Goal: Information Seeking & Learning: Compare options

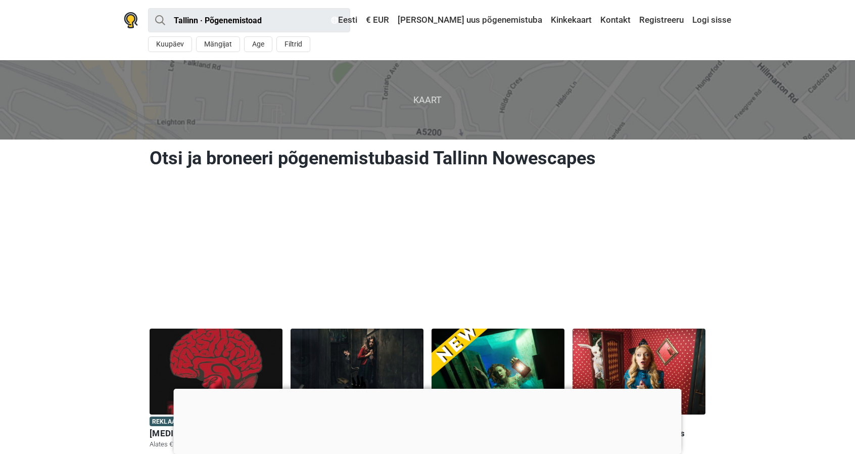
click at [427, 389] on div at bounding box center [428, 389] width 508 height 0
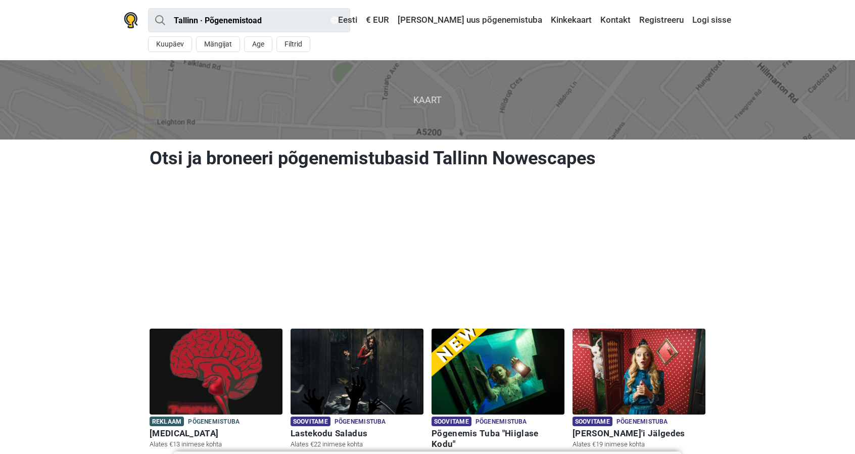
click at [429, 100] on span "Kaart" at bounding box center [427, 99] width 871 height 79
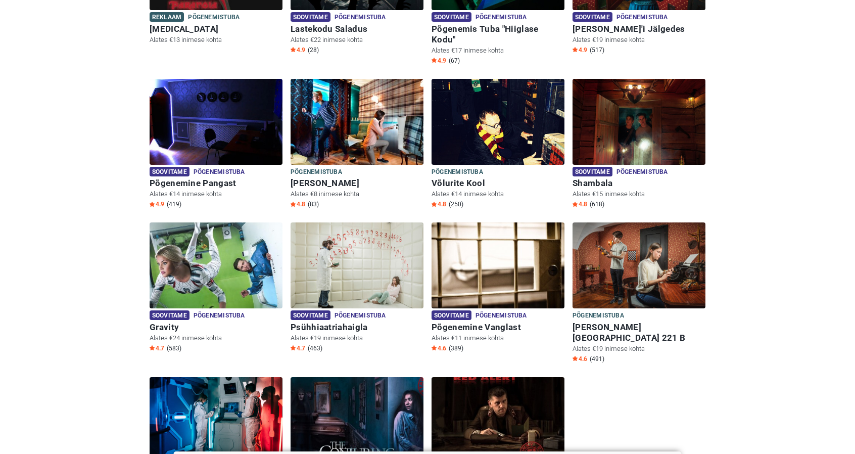
scroll to position [253, 0]
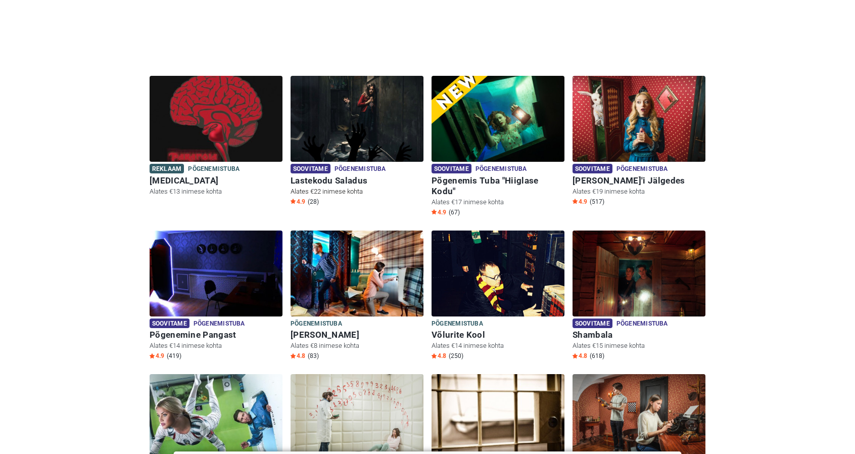
click at [386, 116] on img at bounding box center [357, 119] width 133 height 86
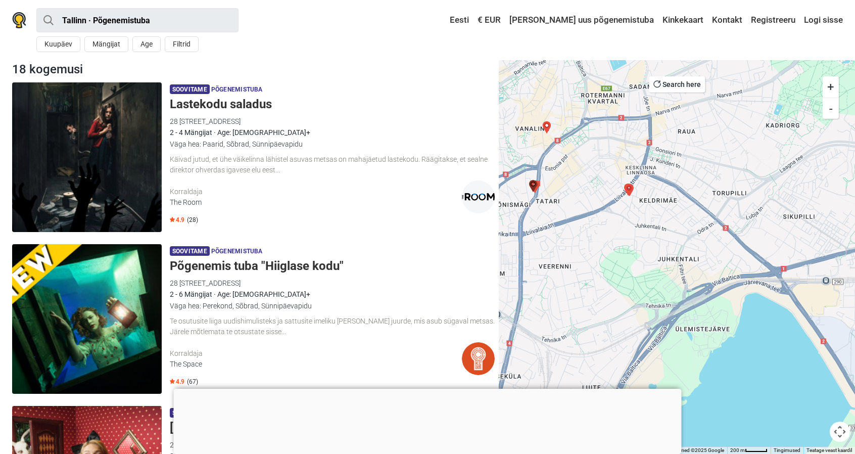
drag, startPoint x: 608, startPoint y: 216, endPoint x: 716, endPoint y: 344, distance: 167.8
click at [716, 344] on div at bounding box center [677, 257] width 356 height 394
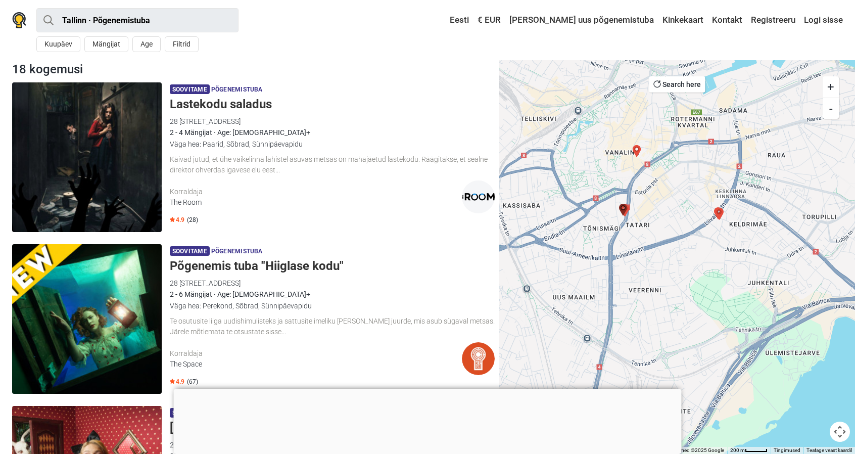
drag, startPoint x: 566, startPoint y: 229, endPoint x: 663, endPoint y: 256, distance: 101.3
click at [663, 256] on div at bounding box center [677, 257] width 356 height 394
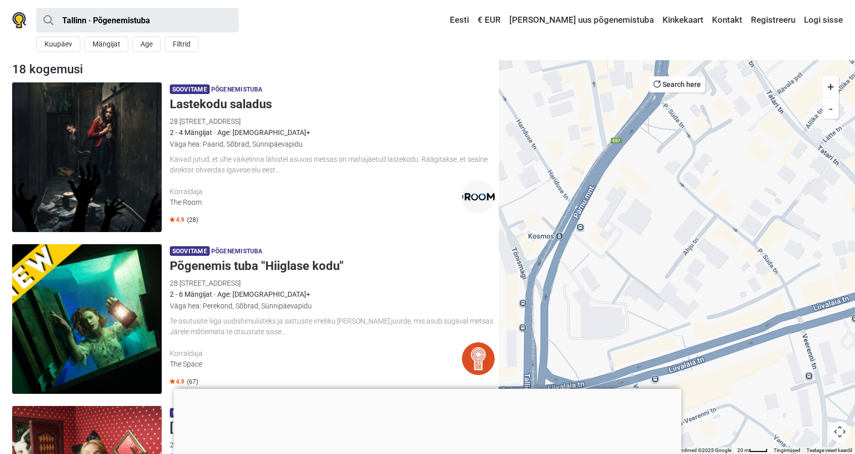
click at [626, 222] on div at bounding box center [677, 257] width 356 height 394
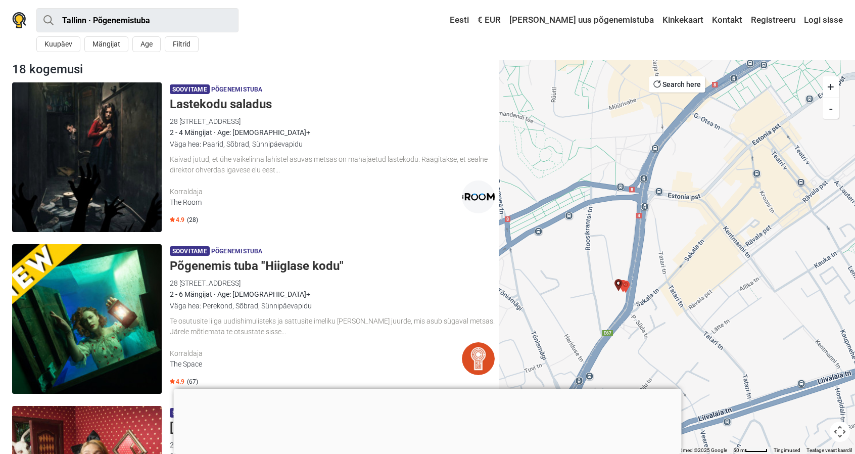
drag, startPoint x: 643, startPoint y: 142, endPoint x: 628, endPoint y: 298, distance: 156.4
click at [628, 298] on div at bounding box center [677, 257] width 356 height 394
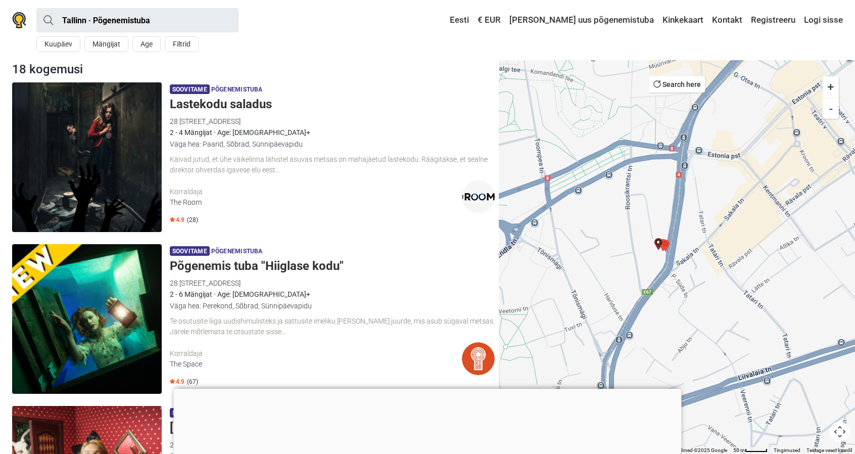
drag, startPoint x: 630, startPoint y: 183, endPoint x: 670, endPoint y: 144, distance: 56.1
click at [670, 144] on div at bounding box center [677, 257] width 356 height 394
click at [423, 389] on div at bounding box center [428, 389] width 508 height 0
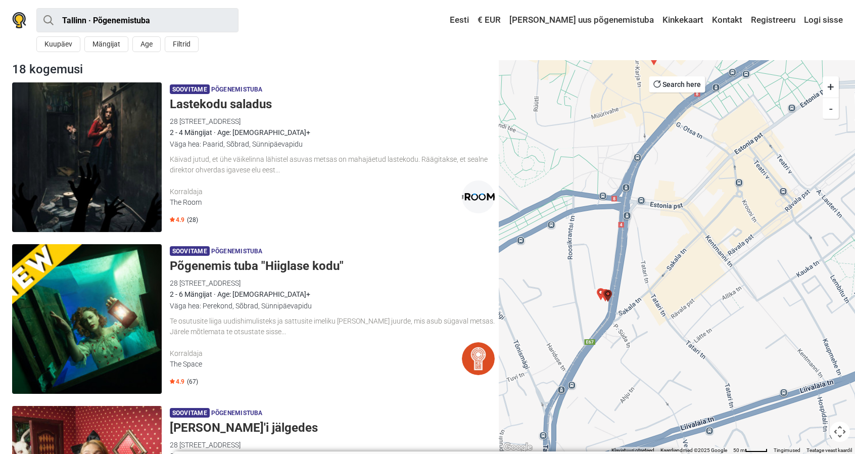
drag, startPoint x: 732, startPoint y: 261, endPoint x: 676, endPoint y: 317, distance: 78.6
click at [676, 317] on div at bounding box center [677, 257] width 356 height 394
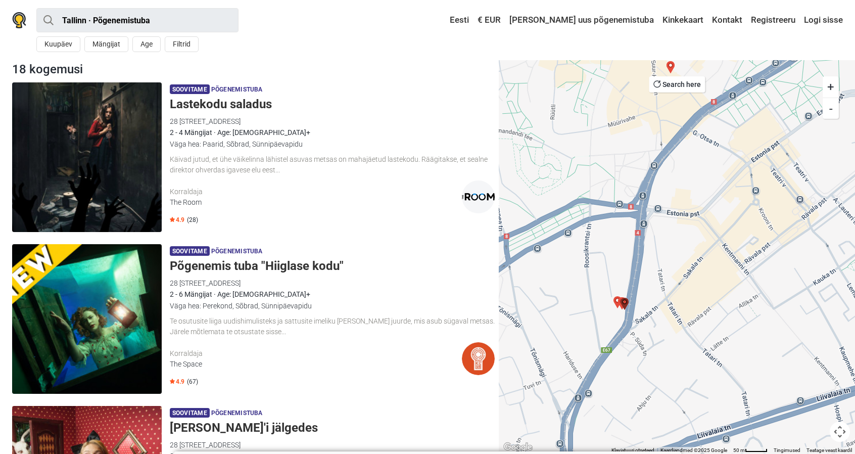
drag, startPoint x: 701, startPoint y: 278, endPoint x: 753, endPoint y: 221, distance: 77.6
click at [753, 221] on div at bounding box center [677, 257] width 356 height 394
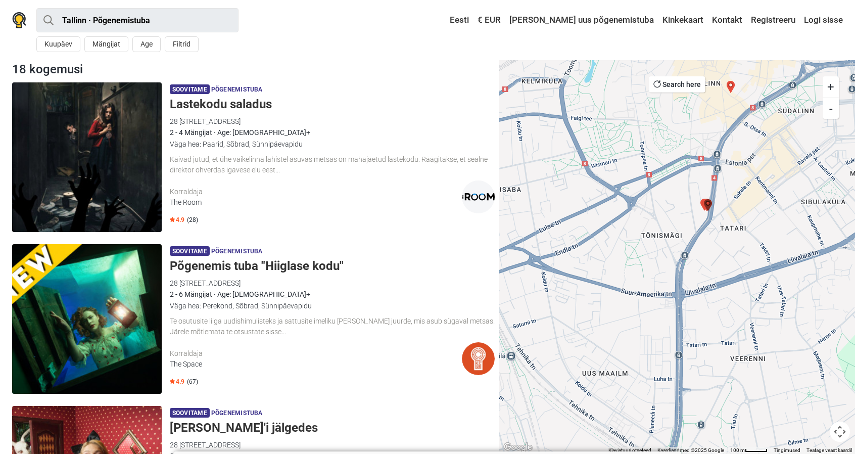
drag, startPoint x: 762, startPoint y: 253, endPoint x: 736, endPoint y: 229, distance: 35.8
click at [736, 229] on div at bounding box center [677, 257] width 356 height 394
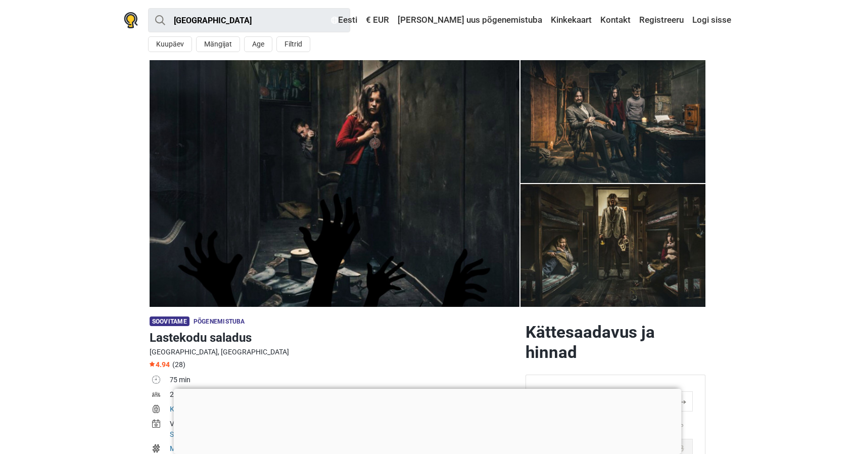
click at [429, 389] on div at bounding box center [428, 389] width 508 height 0
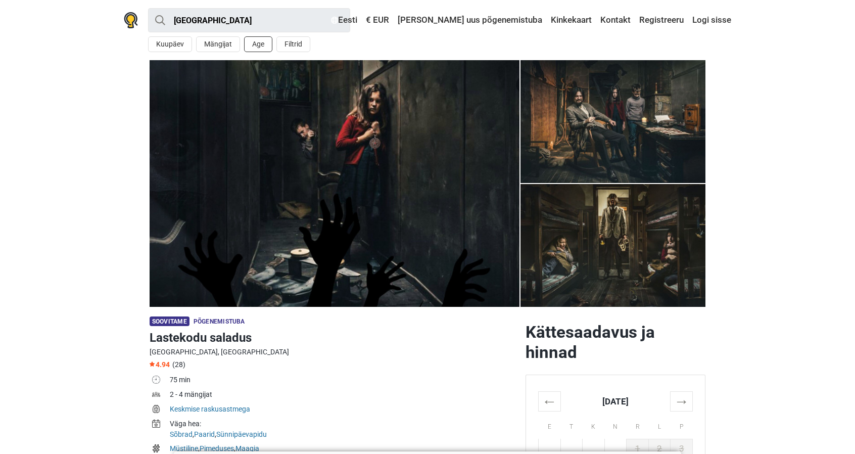
click at [251, 47] on button "Age" at bounding box center [258, 44] width 28 height 16
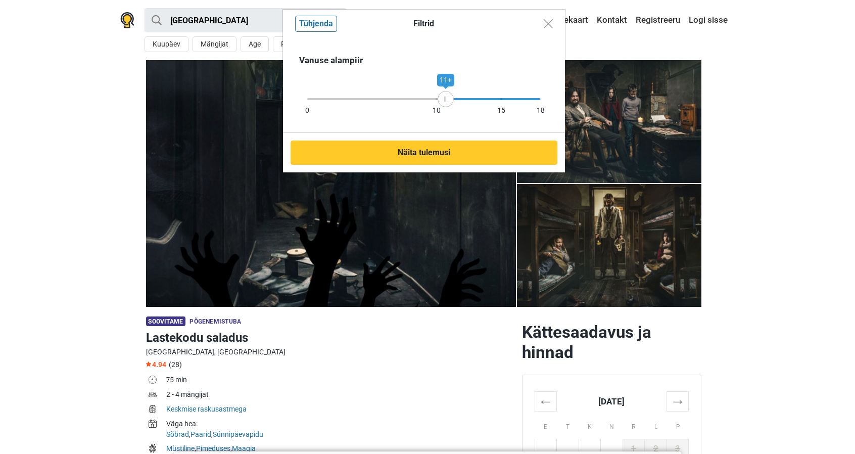
drag, startPoint x: 543, startPoint y: 101, endPoint x: 446, endPoint y: 115, distance: 98.5
click at [446, 115] on div "Vanuse alampiir 0 10 15 18 11+" at bounding box center [424, 85] width 282 height 95
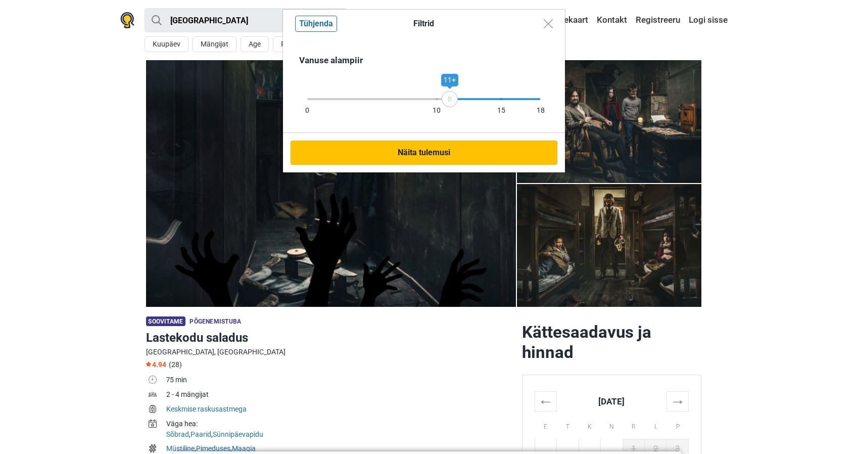
click at [444, 150] on button "Näita tulemusi" at bounding box center [424, 152] width 267 height 24
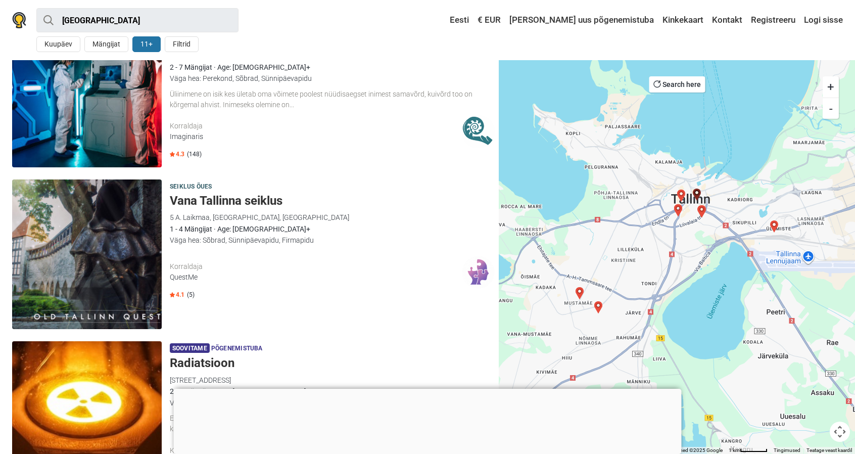
scroll to position [1314, 0]
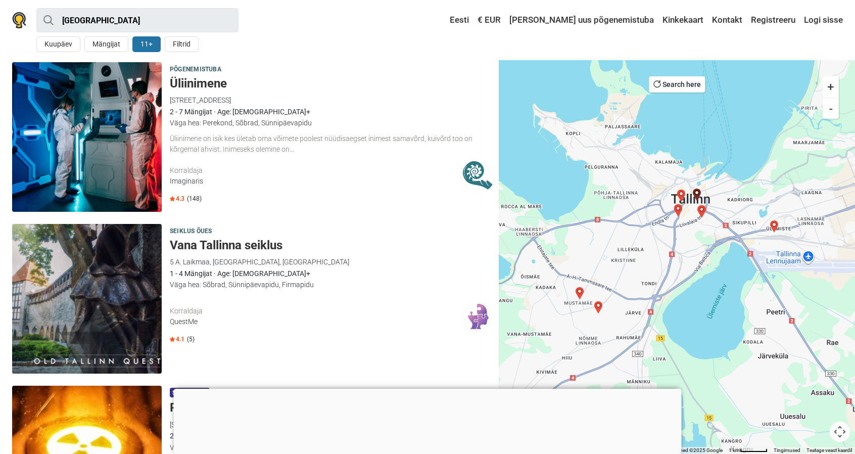
click at [428, 389] on div at bounding box center [428, 389] width 508 height 0
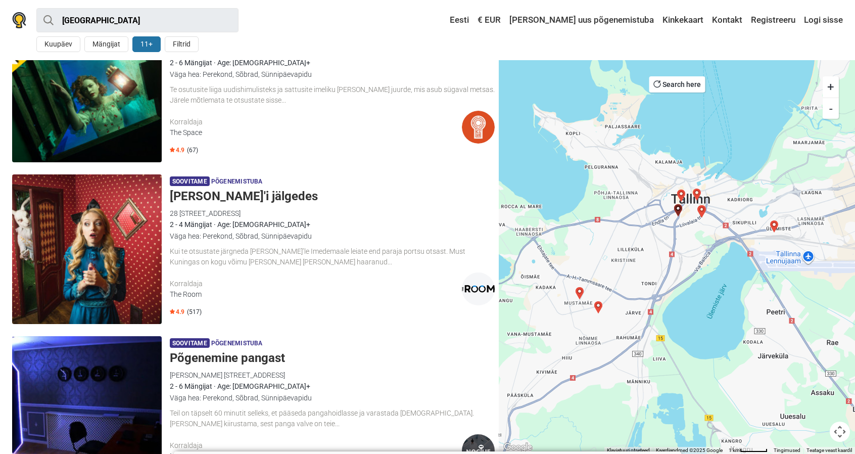
scroll to position [0, 0]
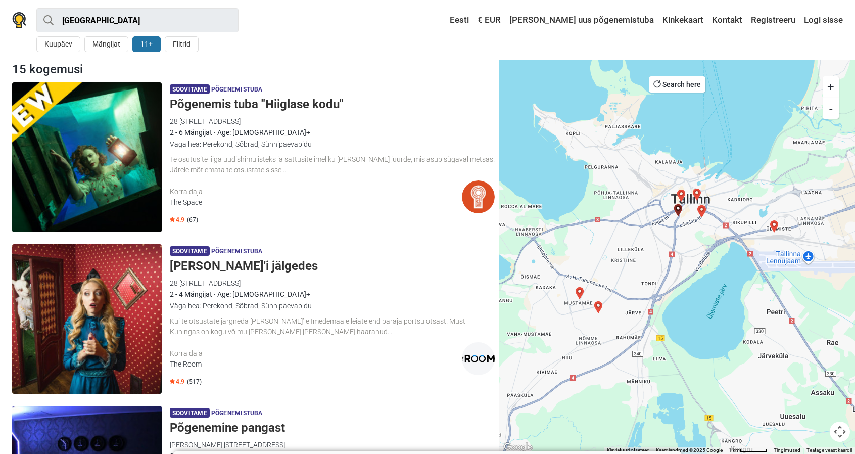
drag, startPoint x: 311, startPoint y: 175, endPoint x: 274, endPoint y: 83, distance: 98.8
click at [274, 83] on div "Soovitame Põgenemistuba Põgenemis tuba "Hiiglase kodu" 28 Pärnu maantee, 10141 …" at bounding box center [332, 157] width 325 height 150
click at [245, 181] on div "Korraldaja The Space" at bounding box center [316, 196] width 292 height 33
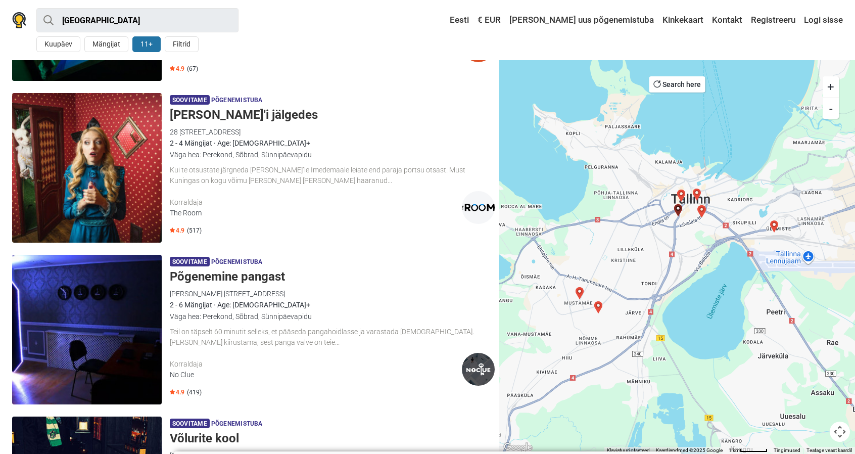
scroll to position [152, 0]
click at [231, 209] on div "The Room" at bounding box center [316, 212] width 292 height 11
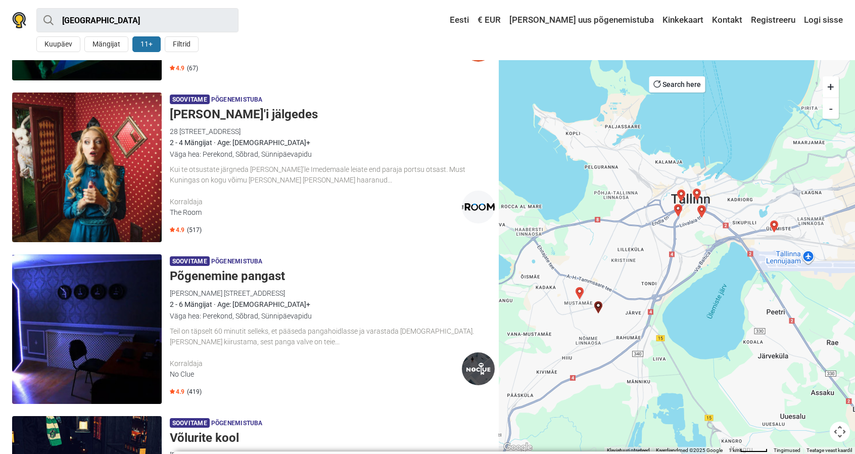
click at [249, 353] on div "Korraldaja No Clue" at bounding box center [316, 368] width 292 height 33
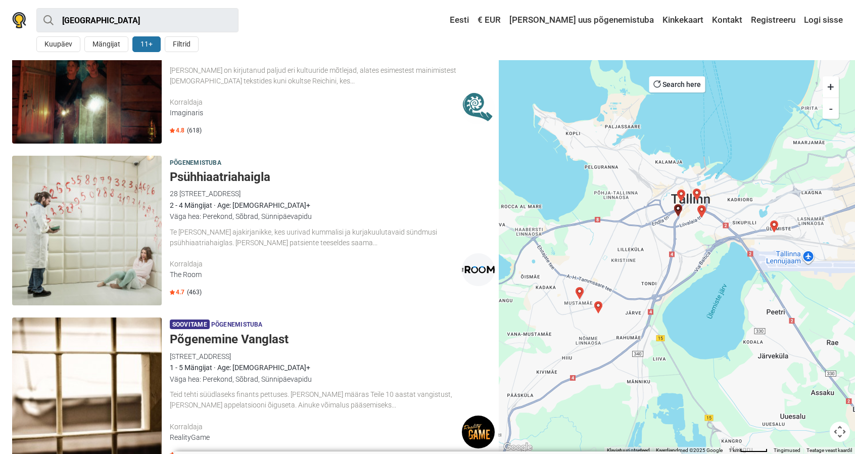
scroll to position [808, 0]
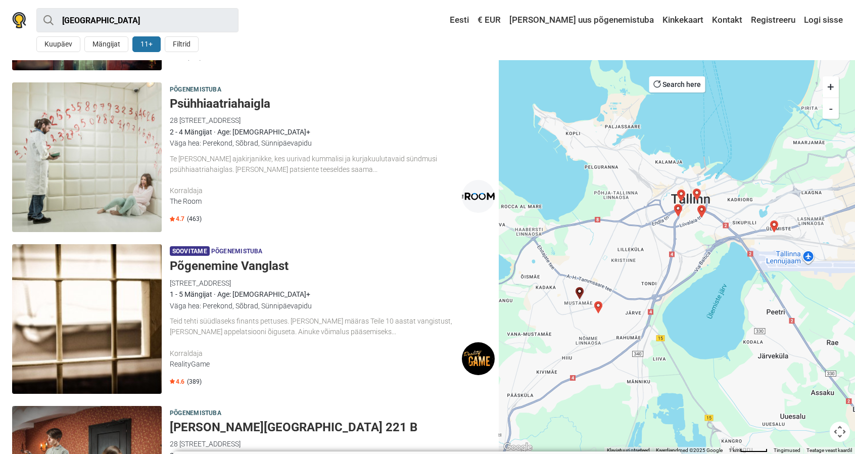
click at [165, 329] on div "Soovitame Põgenemistuba Põgenemine Vanglast Mustamäe tee 130, 12911 Tallinn, Es…" at bounding box center [253, 319] width 491 height 158
click at [230, 335] on div "Teid tehti süüdlaseks finants pettuses. Kohus määras Teile 10 aastat vangistust…" at bounding box center [332, 326] width 325 height 21
click at [232, 147] on div "Väga hea: Perekond, Sõbrad, Sünnipäevapidu" at bounding box center [332, 142] width 325 height 11
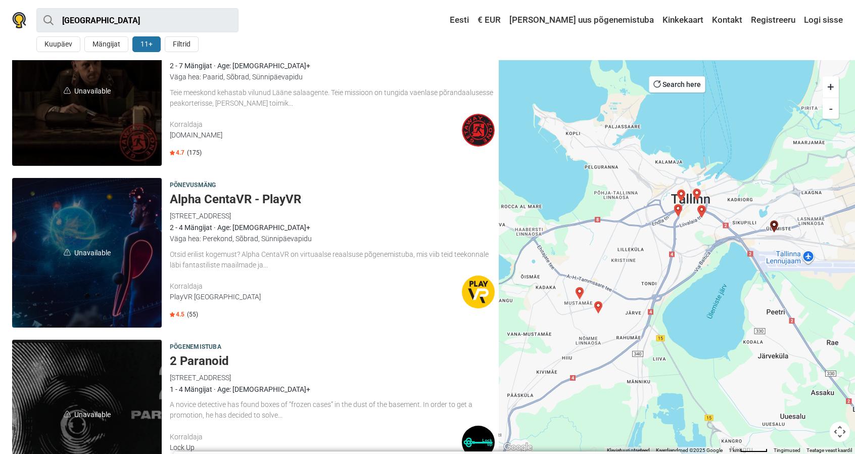
scroll to position [1804, 0]
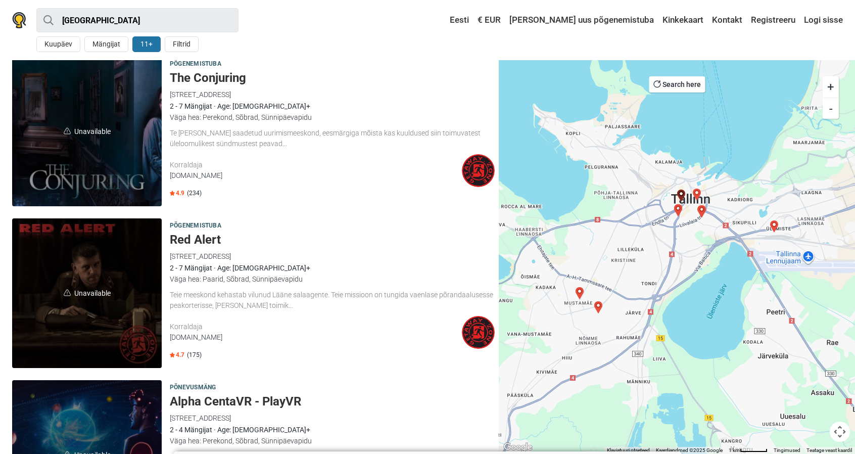
click at [69, 152] on span "Unavailable" at bounding box center [87, 132] width 150 height 150
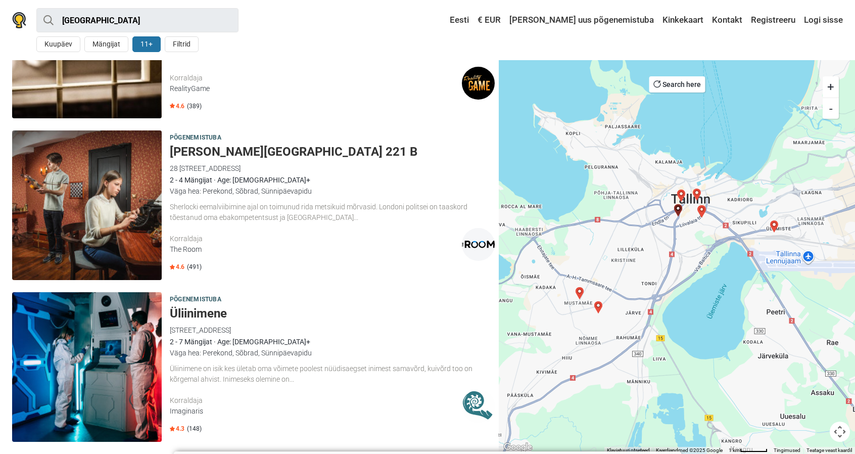
scroll to position [1198, 0]
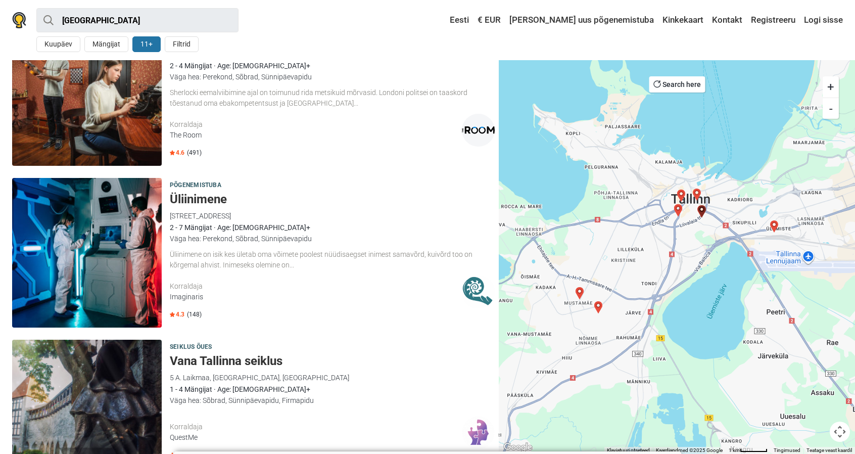
click at [76, 260] on img at bounding box center [87, 253] width 150 height 150
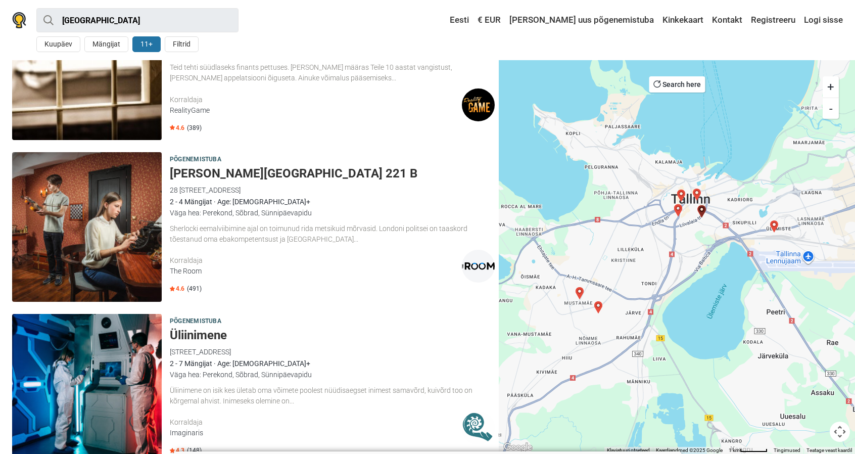
scroll to position [1046, 0]
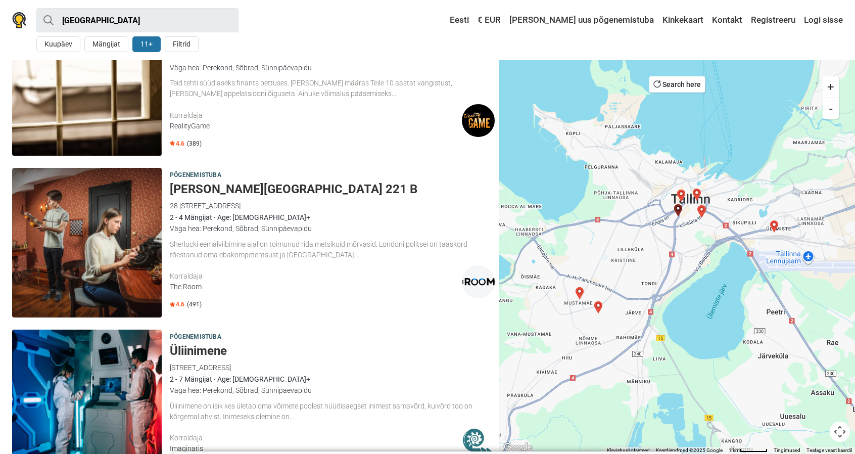
click at [135, 276] on img at bounding box center [87, 243] width 150 height 150
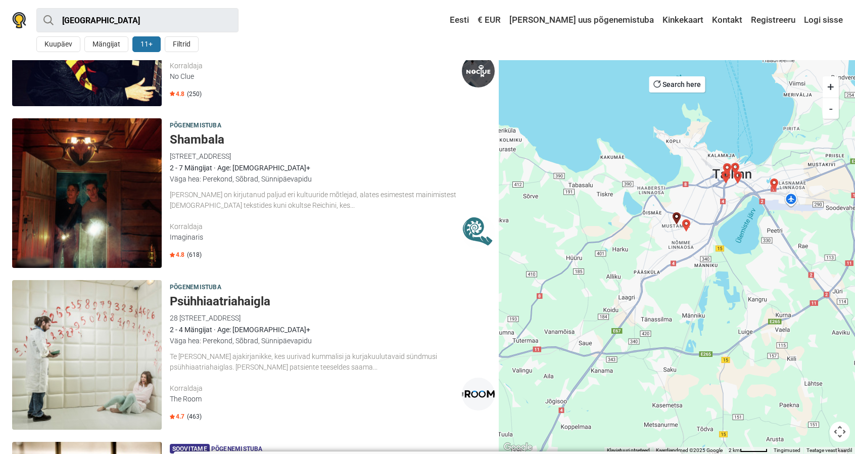
scroll to position [592, 0]
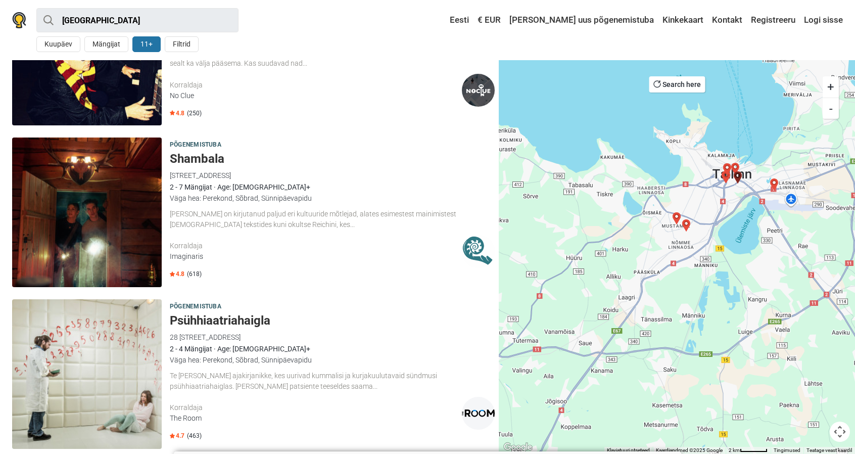
click at [150, 217] on img at bounding box center [87, 212] width 150 height 150
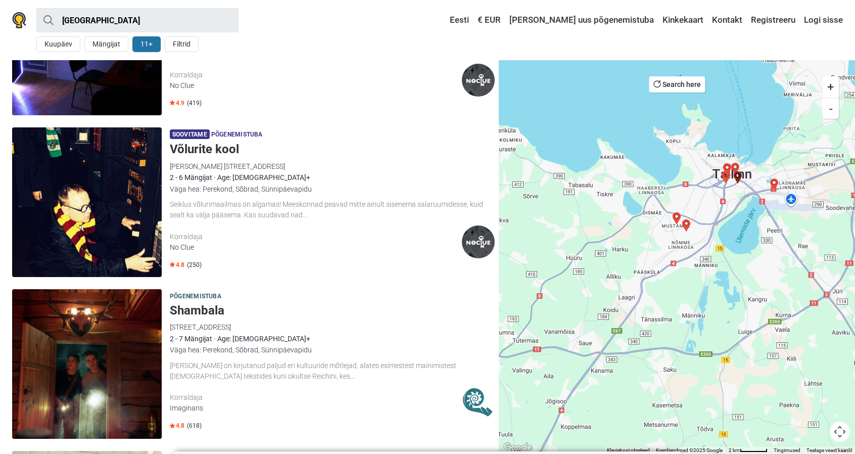
scroll to position [541, 0]
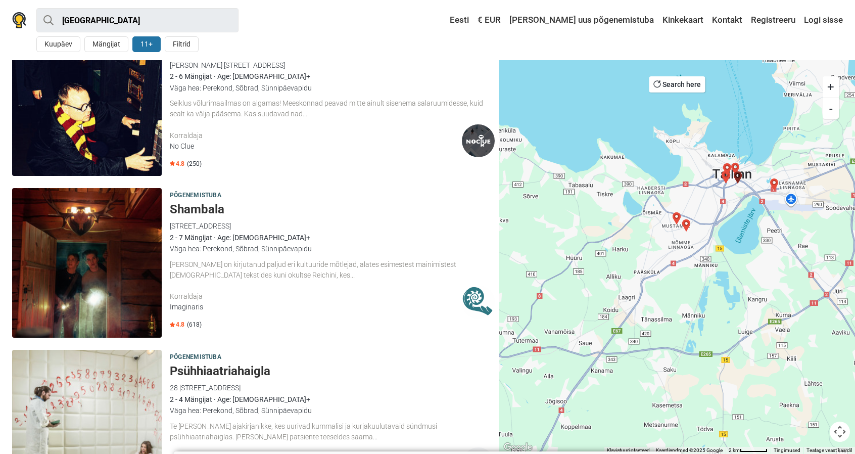
click at [115, 279] on img at bounding box center [87, 263] width 150 height 150
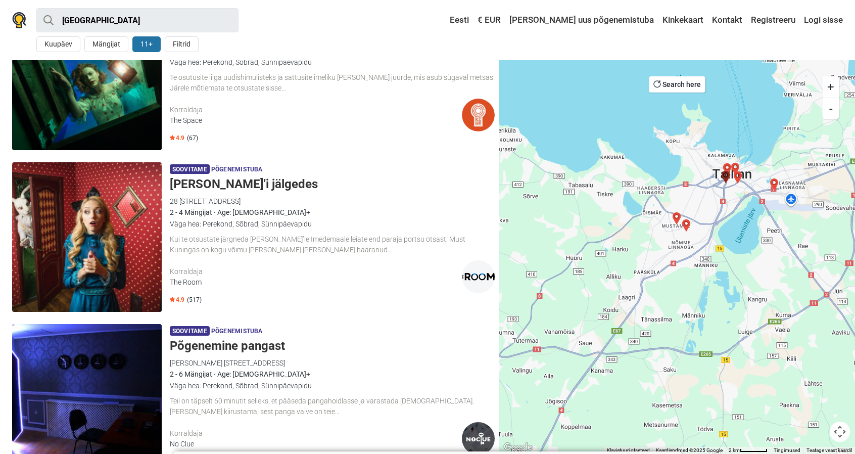
scroll to position [0, 0]
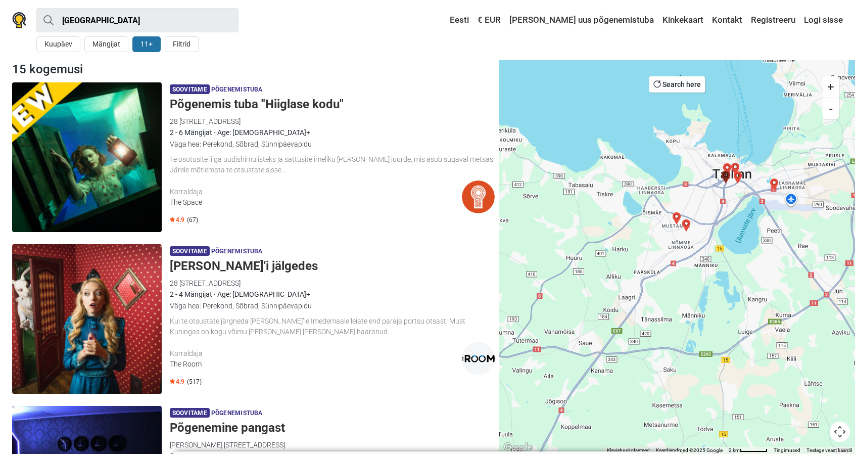
click at [83, 355] on img at bounding box center [87, 319] width 150 height 150
click at [229, 194] on div "Korraldaja" at bounding box center [316, 191] width 292 height 11
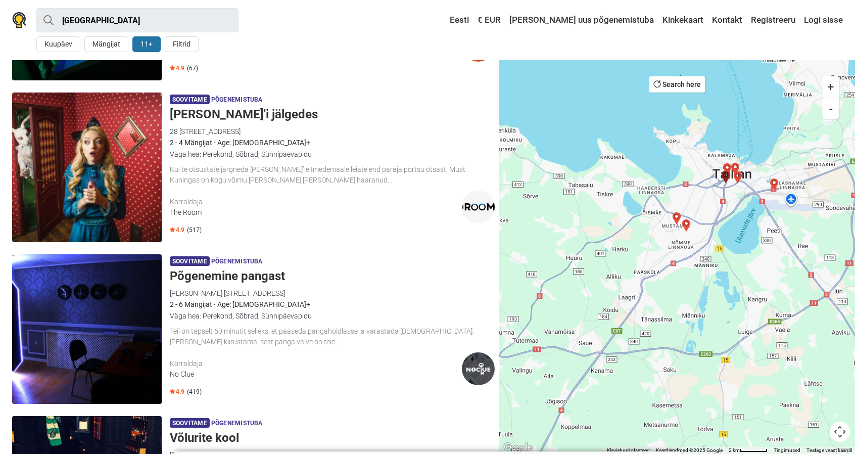
scroll to position [202, 0]
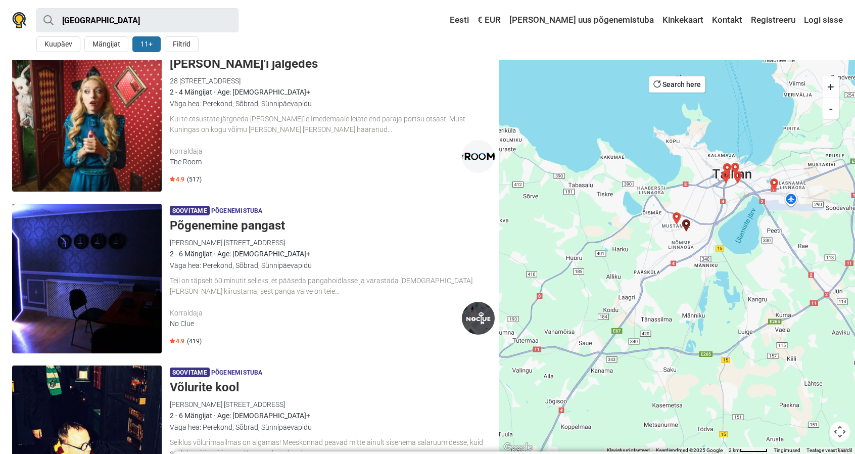
click at [56, 271] on img at bounding box center [87, 279] width 150 height 150
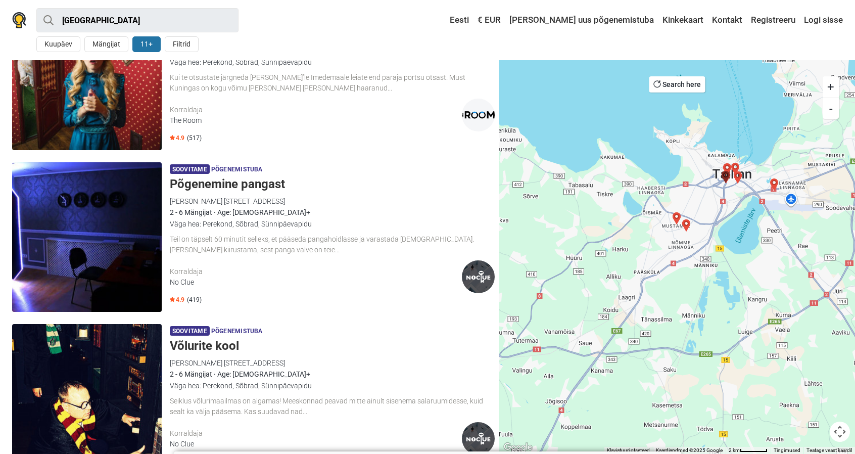
scroll to position [253, 0]
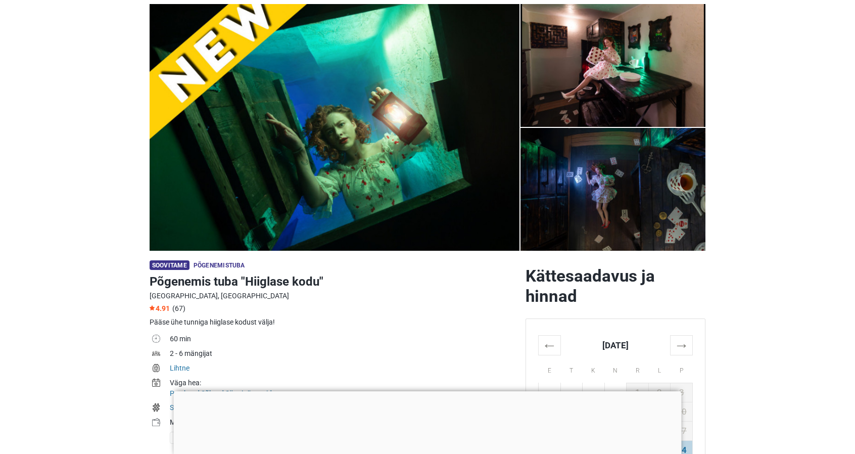
scroll to position [152, 0]
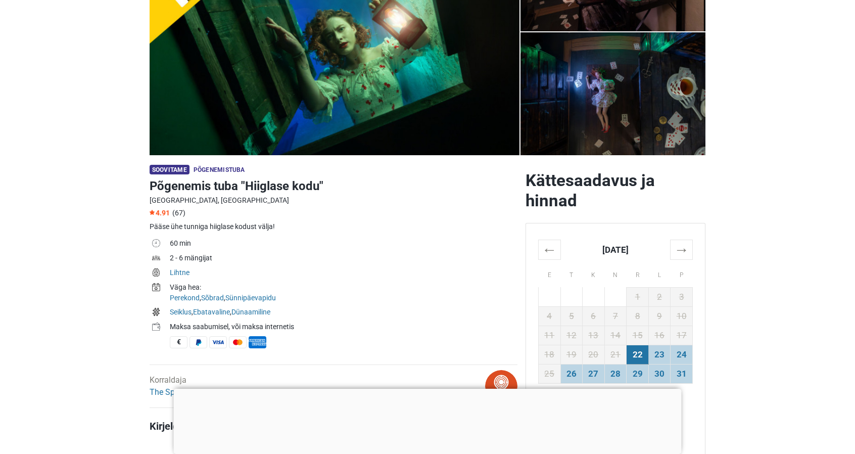
click at [418, 389] on div at bounding box center [428, 389] width 508 height 0
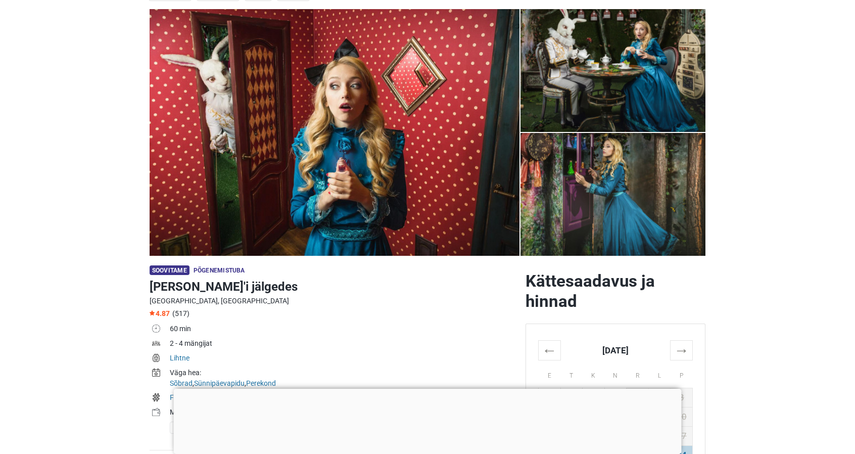
scroll to position [101, 0]
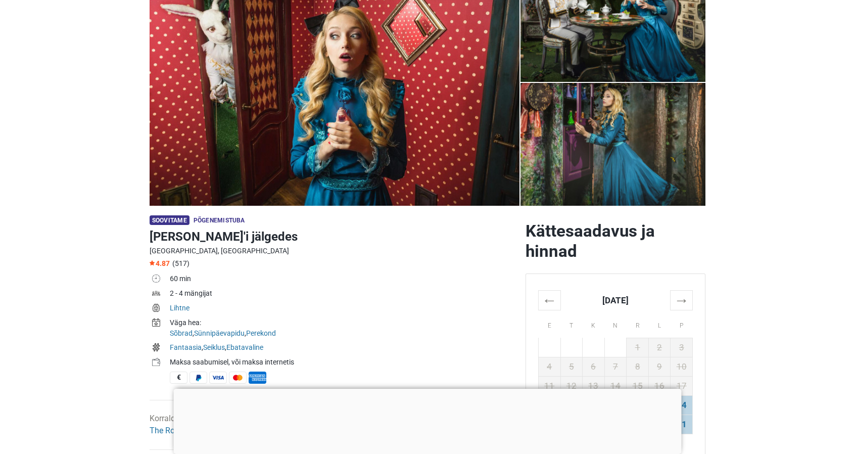
click at [419, 389] on div at bounding box center [428, 389] width 508 height 0
click at [422, 391] on div at bounding box center [428, 391] width 508 height 0
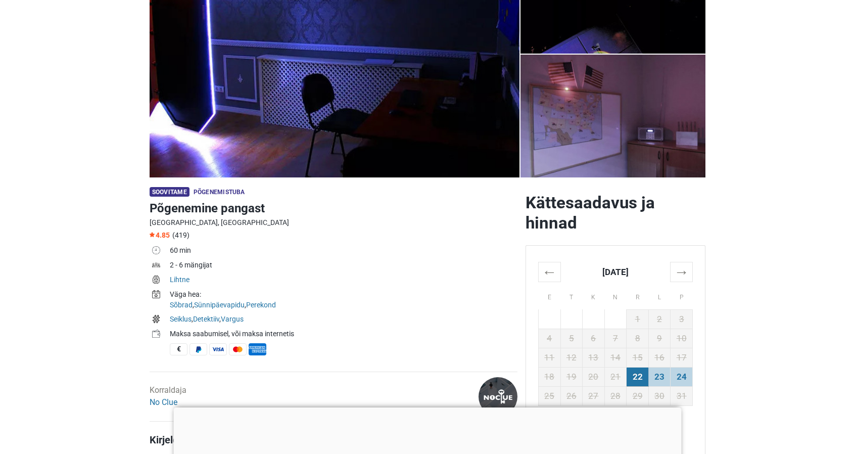
scroll to position [152, 0]
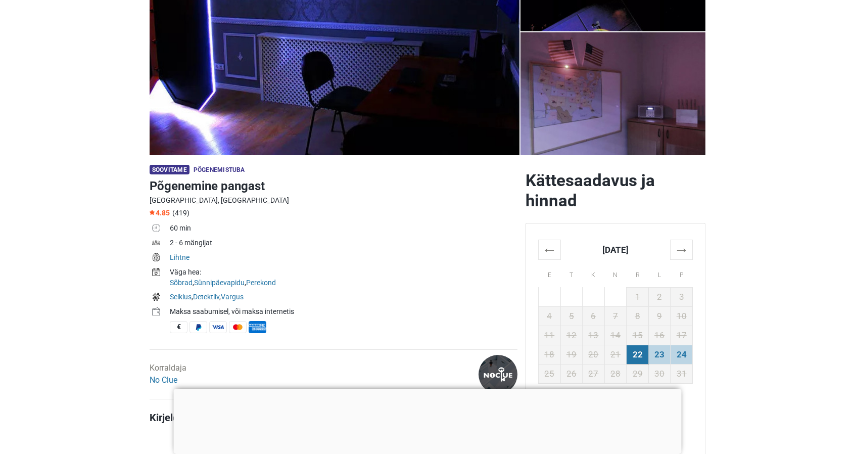
click at [424, 389] on div at bounding box center [428, 389] width 508 height 0
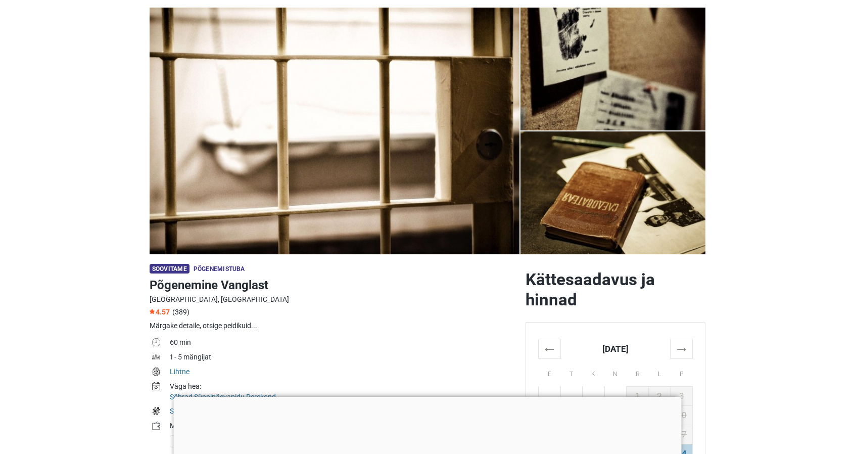
scroll to position [152, 0]
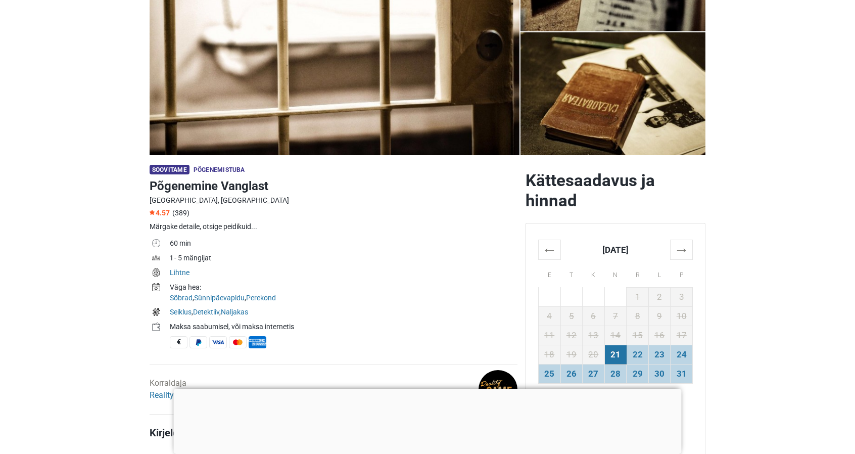
click at [425, 389] on div at bounding box center [428, 389] width 508 height 0
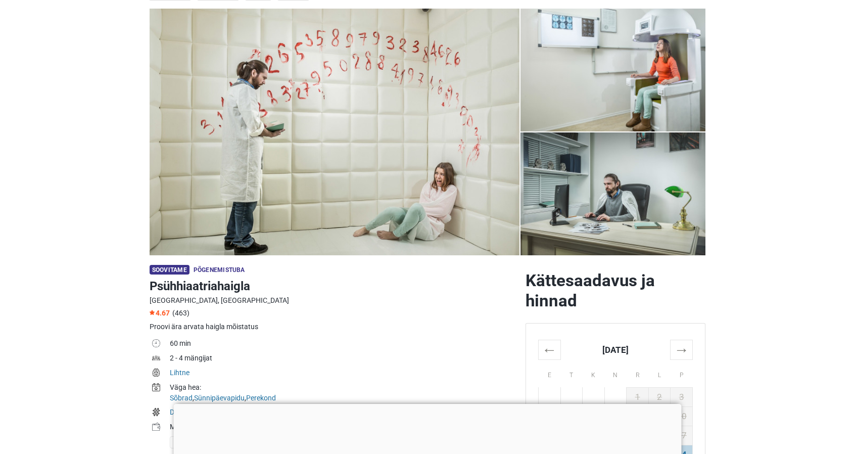
scroll to position [101, 0]
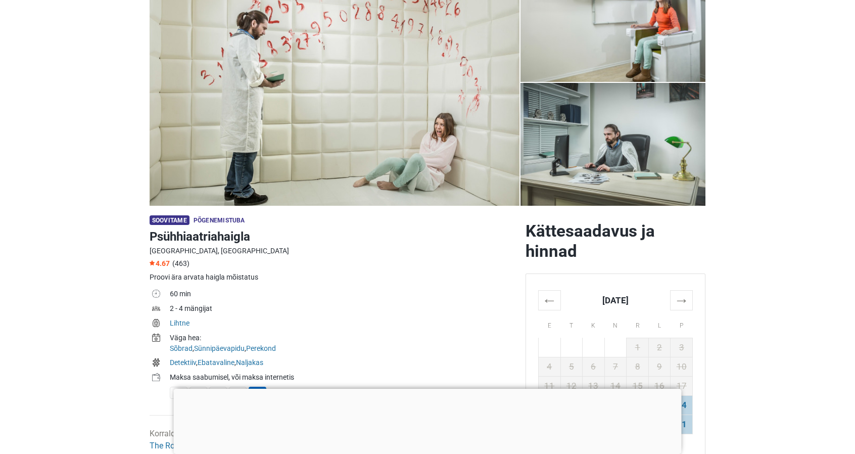
click at [427, 389] on div at bounding box center [428, 389] width 508 height 0
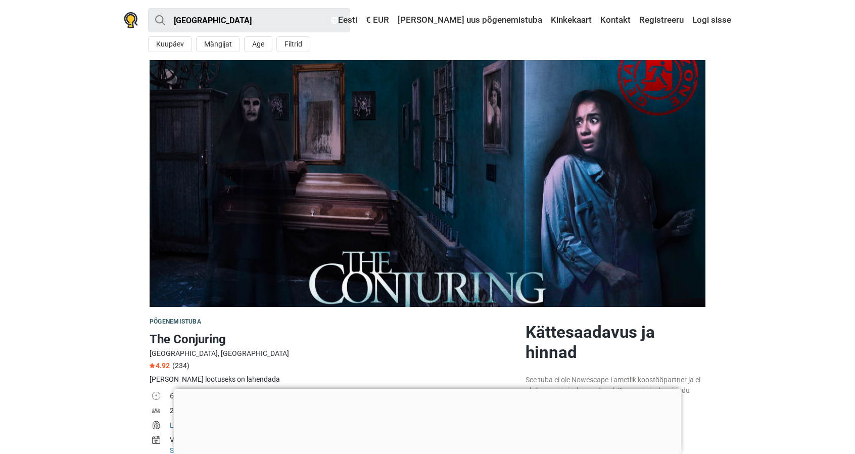
click at [421, 389] on div at bounding box center [428, 389] width 508 height 0
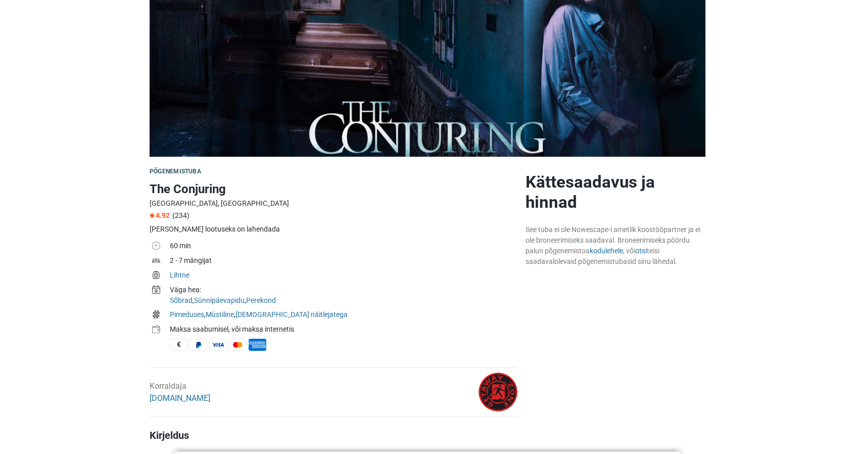
scroll to position [152, 0]
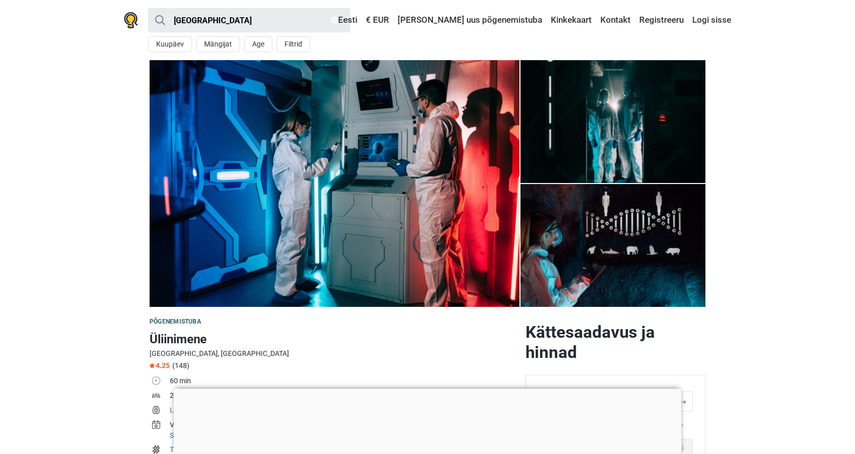
click at [421, 389] on div at bounding box center [428, 389] width 508 height 0
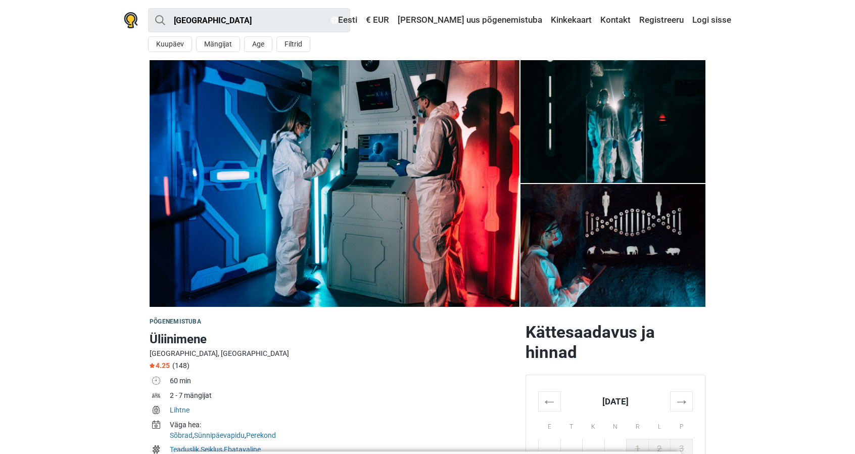
scroll to position [202, 0]
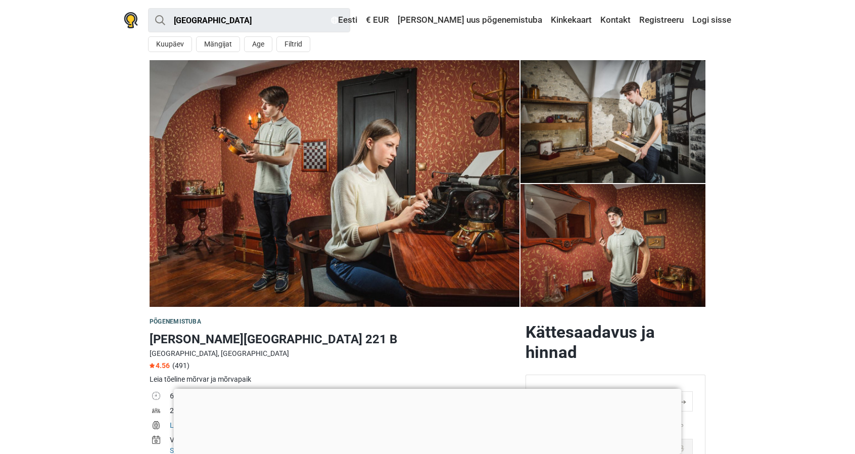
click at [424, 389] on div at bounding box center [428, 389] width 508 height 0
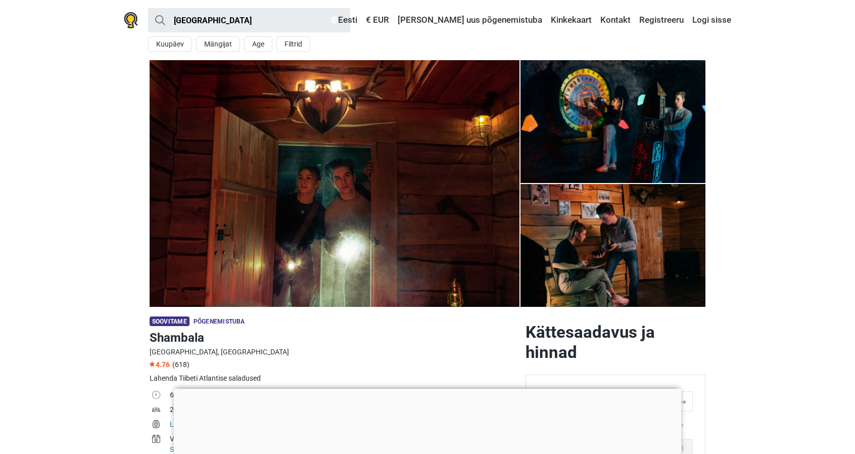
click at [431, 389] on div at bounding box center [428, 389] width 508 height 0
click at [426, 389] on div at bounding box center [428, 389] width 508 height 0
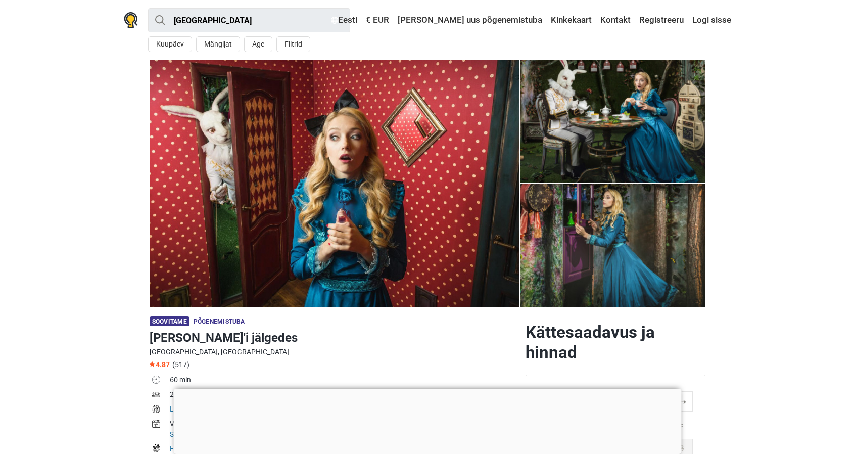
click at [439, 389] on div at bounding box center [428, 389] width 508 height 0
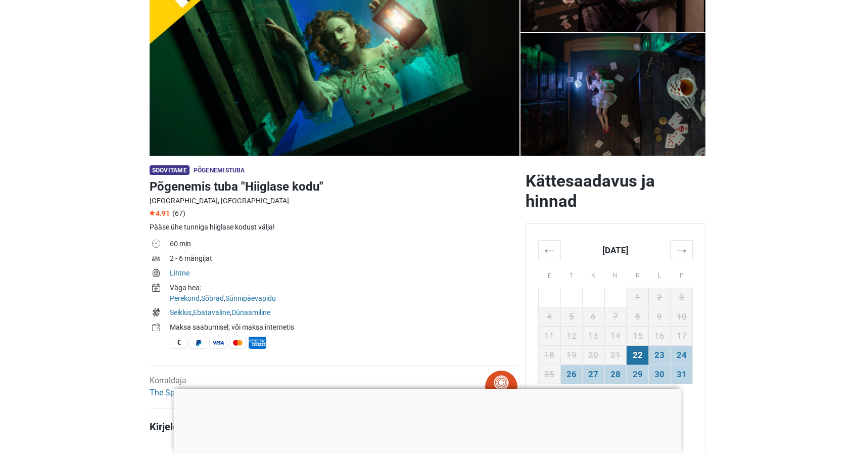
scroll to position [152, 0]
click at [428, 389] on div at bounding box center [428, 389] width 508 height 0
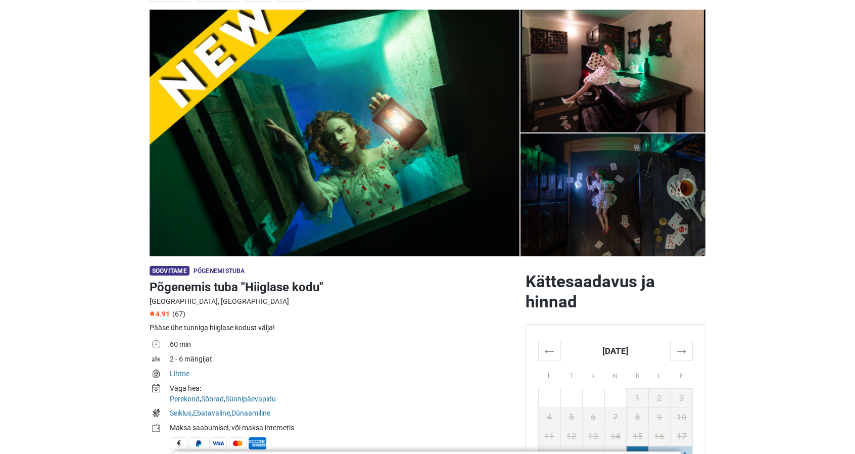
scroll to position [0, 0]
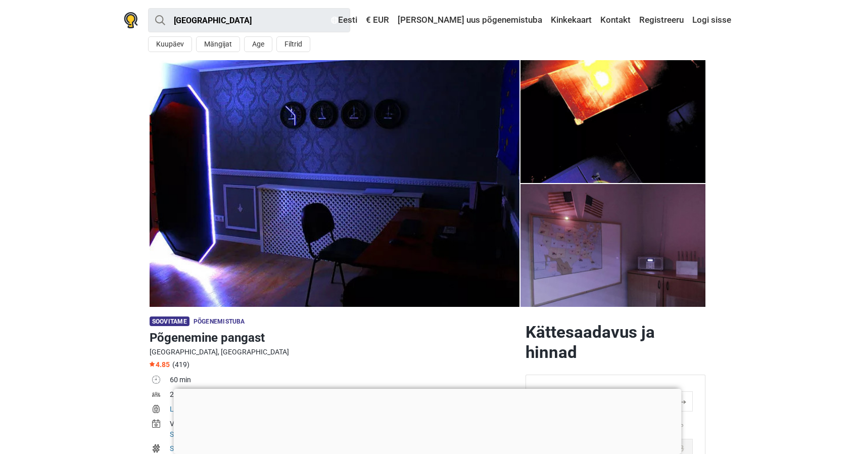
click at [419, 389] on div at bounding box center [428, 389] width 508 height 0
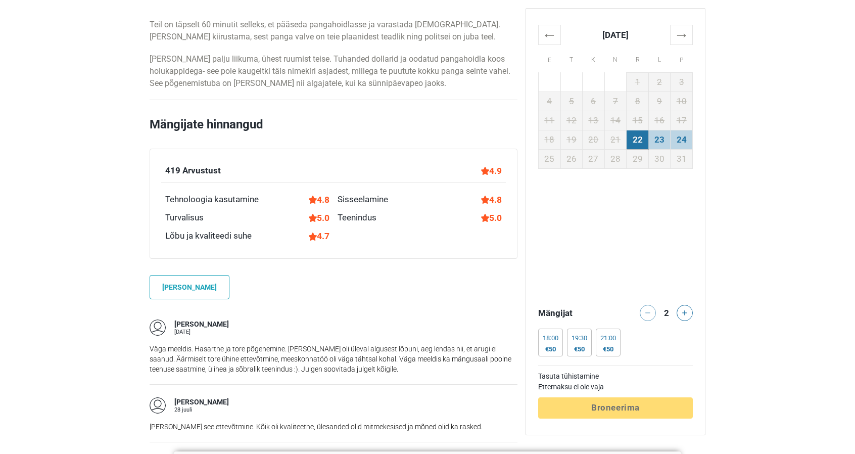
scroll to position [657, 0]
